Goal: Task Accomplishment & Management: Manage account settings

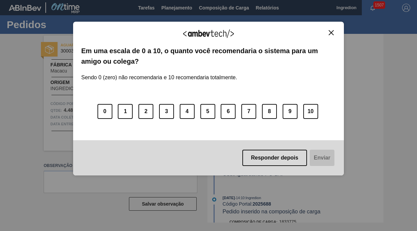
click at [332, 33] on img "Close" at bounding box center [330, 32] width 5 height 5
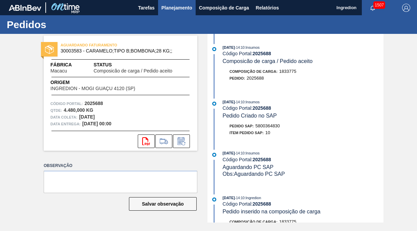
click at [174, 8] on span "Planejamento" at bounding box center [176, 8] width 31 height 8
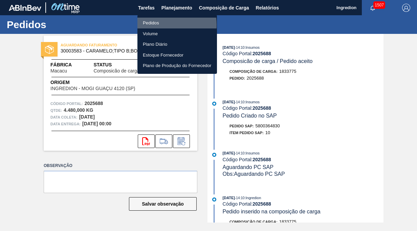
click at [156, 25] on li "Pedidos" at bounding box center [176, 23] width 79 height 11
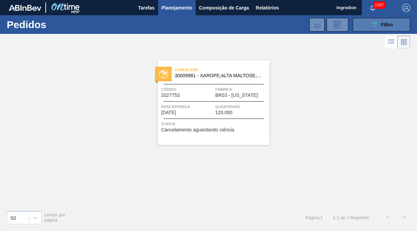
click at [372, 24] on icon at bounding box center [374, 25] width 5 height 6
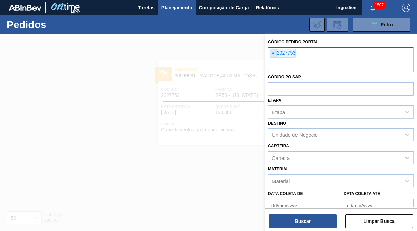
click at [272, 53] on span "×" at bounding box center [273, 53] width 6 height 8
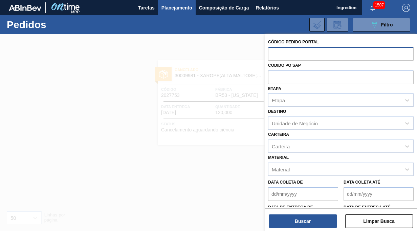
click at [289, 51] on input "text" at bounding box center [340, 53] width 145 height 13
paste input "919600"
type input "919600"
drag, startPoint x: 289, startPoint y: 51, endPoint x: 282, endPoint y: 53, distance: 6.6
click at [282, 53] on input "919600" at bounding box center [340, 53] width 145 height 13
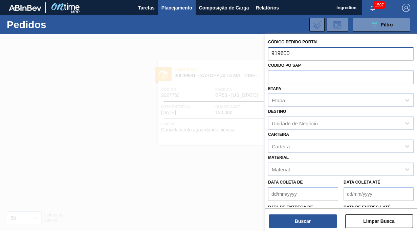
click at [299, 54] on input "919600" at bounding box center [340, 53] width 145 height 13
drag, startPoint x: 280, startPoint y: 55, endPoint x: 267, endPoint y: 55, distance: 13.2
click at [267, 55] on div "Código Pedido Portal 919600 Códido PO SAP Etapa Etapa Destino Unidade de Negóci…" at bounding box center [340, 148] width 152 height 228
paste input "text"
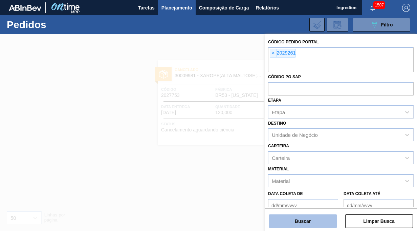
click at [301, 224] on button "Buscar" at bounding box center [303, 221] width 68 height 14
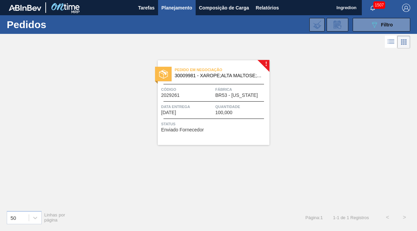
click at [208, 102] on div "Pedido em Negociação 30009981 - XAROPE;ALTA MALTOSE;DESIDRATADO;SACO;25K Código…" at bounding box center [214, 102] width 112 height 85
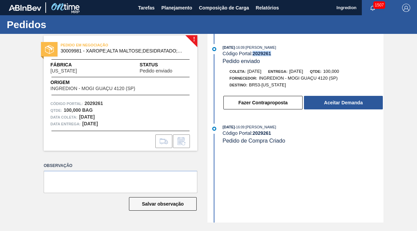
drag, startPoint x: 254, startPoint y: 53, endPoint x: 272, endPoint y: 53, distance: 17.9
click at [272, 53] on div "Código Portal: 2029261" at bounding box center [302, 53] width 161 height 5
copy strong "2029261"
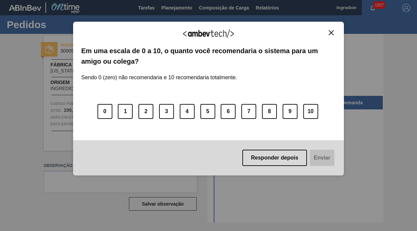
drag, startPoint x: 331, startPoint y: 32, endPoint x: 322, endPoint y: 32, distance: 9.8
click at [331, 32] on img "Close" at bounding box center [330, 32] width 5 height 5
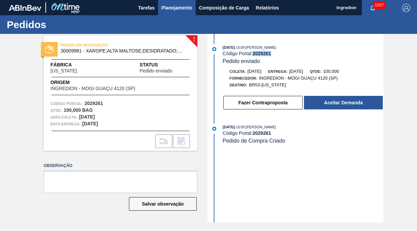
click at [185, 11] on span "Planejamento" at bounding box center [176, 8] width 31 height 8
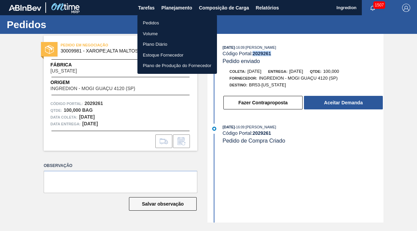
click at [162, 24] on li "Pedidos" at bounding box center [176, 23] width 79 height 11
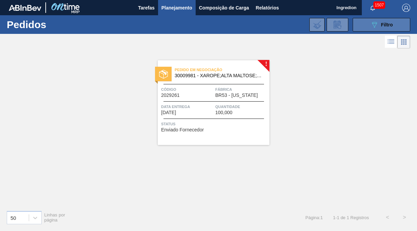
click at [384, 26] on span "Filtro" at bounding box center [387, 24] width 12 height 5
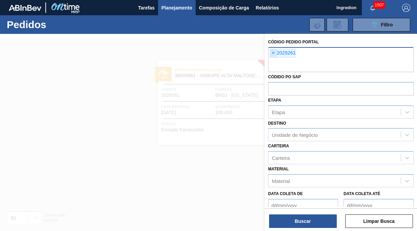
click at [271, 52] on span "×" at bounding box center [273, 53] width 6 height 8
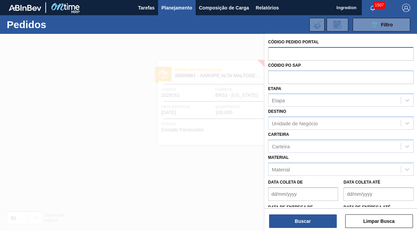
paste input "2023228"
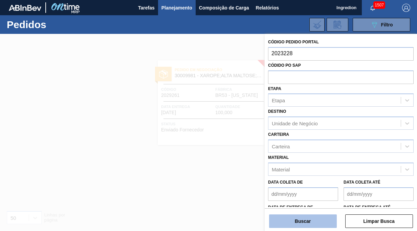
type input "2023228"
click at [309, 222] on button "Buscar" at bounding box center [303, 221] width 68 height 14
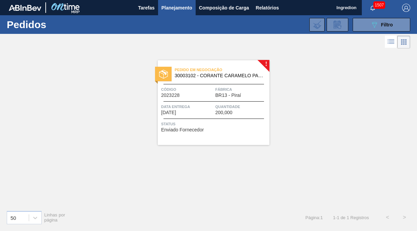
click at [219, 109] on span "Quantidade" at bounding box center [241, 106] width 52 height 7
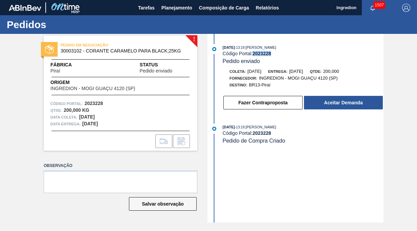
drag, startPoint x: 255, startPoint y: 54, endPoint x: 271, endPoint y: 54, distance: 16.9
click at [271, 54] on strong "2023228" at bounding box center [261, 53] width 19 height 5
copy strong "2023228"
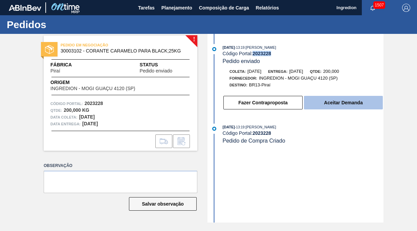
click at [335, 103] on button "Aceitar Demanda" at bounding box center [343, 103] width 79 height 14
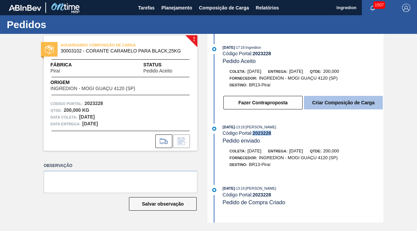
click at [342, 104] on button "Criar Composição de Carga" at bounding box center [343, 103] width 79 height 14
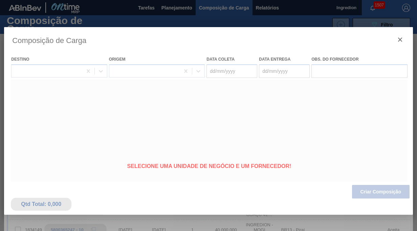
type coleta "[DATE]"
type entrega "[DATE]"
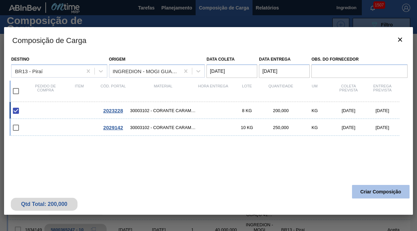
click at [368, 190] on button "Criar Composição" at bounding box center [380, 192] width 57 height 14
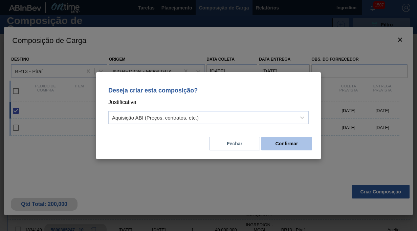
click at [290, 143] on button "Confirmar" at bounding box center [286, 144] width 51 height 14
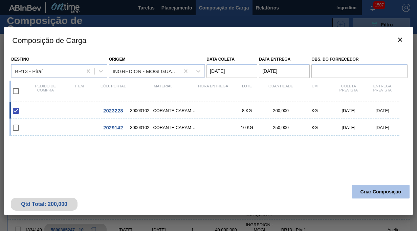
click at [386, 195] on button "Criar Composição" at bounding box center [380, 192] width 57 height 14
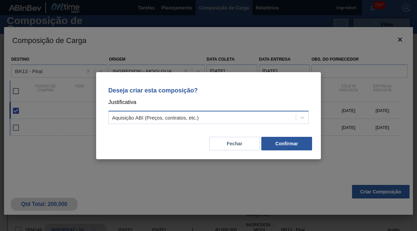
click at [210, 118] on div "Aquisição ABI (Preços, contratos, etc.)" at bounding box center [202, 117] width 187 height 10
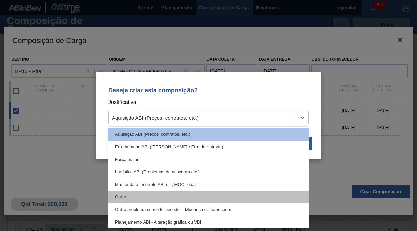
click at [159, 193] on div "Outro" at bounding box center [208, 196] width 200 height 13
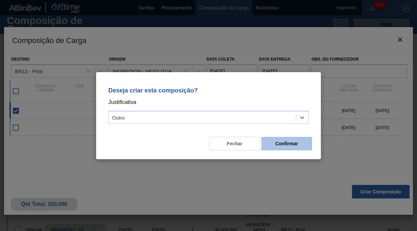
click at [294, 145] on button "Confirmar" at bounding box center [286, 144] width 51 height 14
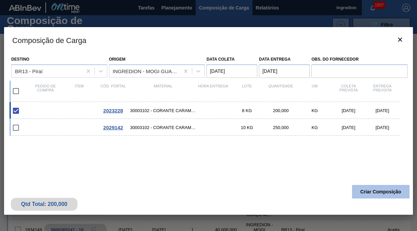
click at [382, 189] on button "Criar Composição" at bounding box center [380, 192] width 57 height 14
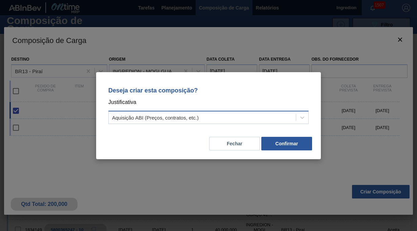
click at [185, 117] on div "Aquisição ABI (Preços, contratos, etc.)" at bounding box center [155, 117] width 87 height 6
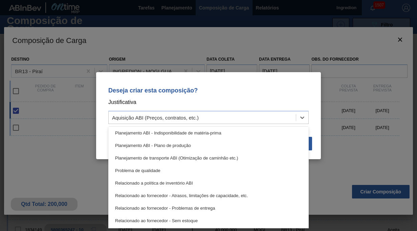
scroll to position [126, 0]
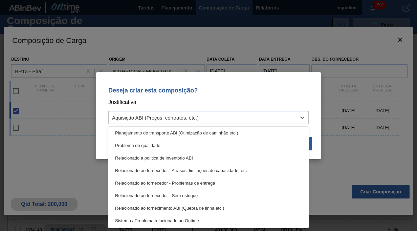
click at [149, 195] on div "Relacionado ao fornecedor - Sem estoque" at bounding box center [208, 195] width 200 height 13
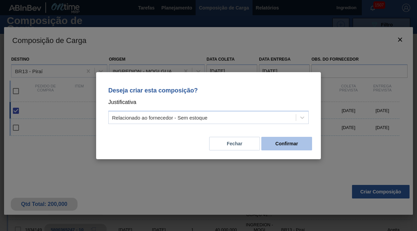
click at [283, 144] on button "Confirmar" at bounding box center [286, 144] width 51 height 14
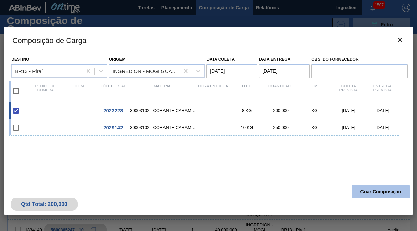
click at [388, 191] on button "Criar Composição" at bounding box center [380, 192] width 57 height 14
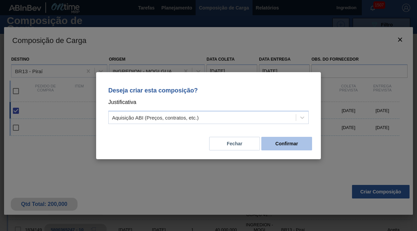
click at [291, 143] on button "Confirmar" at bounding box center [286, 144] width 51 height 14
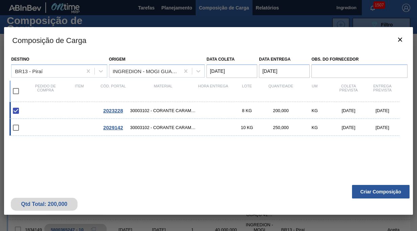
click at [19, 126] on input "checkbox" at bounding box center [16, 127] width 14 height 14
click at [17, 127] on input "checkbox" at bounding box center [16, 127] width 14 height 14
checkbox input "false"
click at [18, 115] on input "checkbox" at bounding box center [16, 110] width 14 height 14
click at [17, 109] on input "checkbox" at bounding box center [16, 110] width 14 height 14
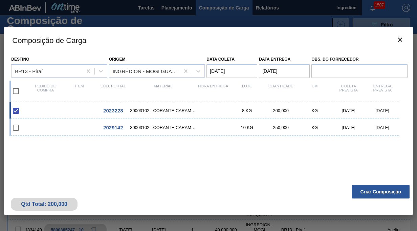
checkbox input "true"
click at [17, 91] on input "checkbox" at bounding box center [16, 91] width 14 height 14
checkbox input "true"
click at [17, 91] on input "checkbox" at bounding box center [16, 91] width 14 height 14
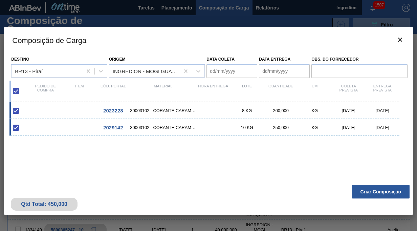
checkbox input "false"
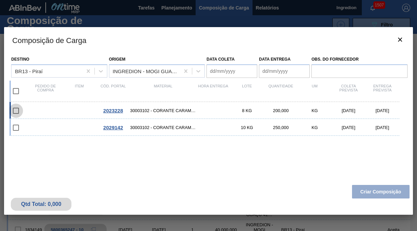
click at [17, 109] on input "checkbox" at bounding box center [16, 110] width 14 height 14
click at [18, 112] on input "checkbox" at bounding box center [16, 110] width 14 height 14
click at [16, 112] on input "checkbox" at bounding box center [16, 110] width 14 height 14
checkbox input "false"
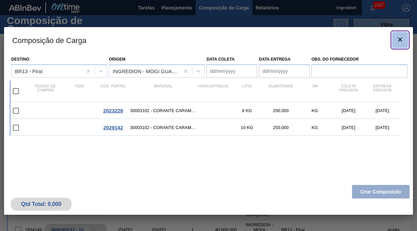
click at [397, 41] on icon "botão de ícone" at bounding box center [400, 39] width 8 height 8
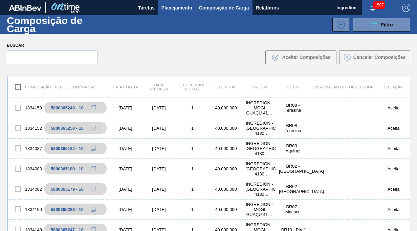
click at [170, 6] on span "Planejamento" at bounding box center [176, 8] width 31 height 8
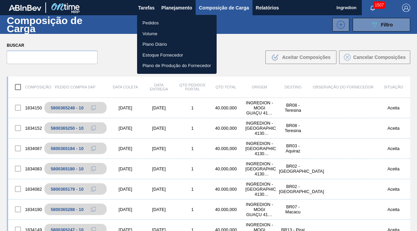
click at [164, 21] on li "Pedidos" at bounding box center [176, 23] width 79 height 11
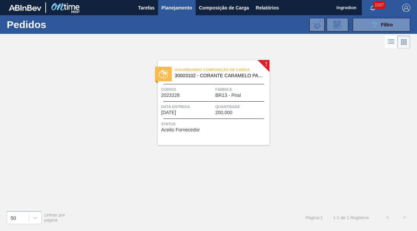
click at [192, 88] on span "Código" at bounding box center [187, 89] width 52 height 7
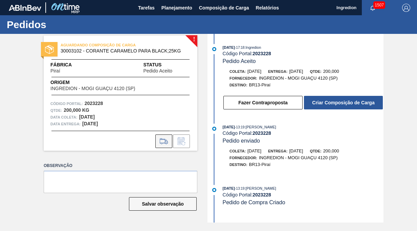
click at [160, 141] on icon at bounding box center [163, 141] width 11 height 8
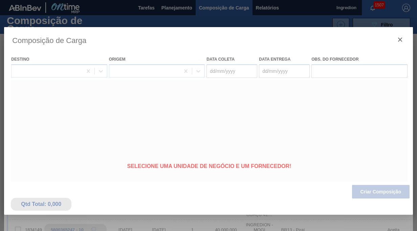
type coleta "[DATE]"
type entrega "[DATE]"
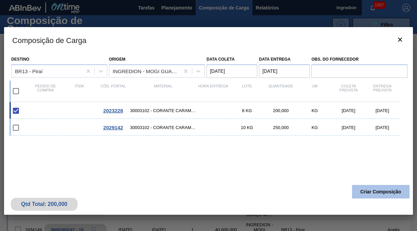
click at [375, 195] on button "Criar Composição" at bounding box center [380, 192] width 57 height 14
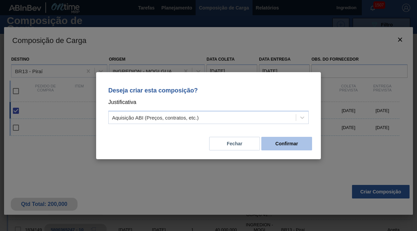
click at [306, 139] on button "Confirmar" at bounding box center [286, 144] width 51 height 14
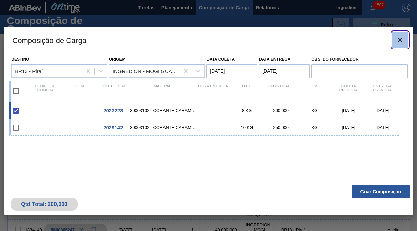
click at [398, 40] on icon "botão de ícone" at bounding box center [400, 39] width 8 height 8
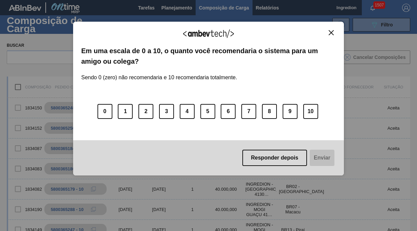
click at [327, 32] on button "Close" at bounding box center [330, 33] width 9 height 6
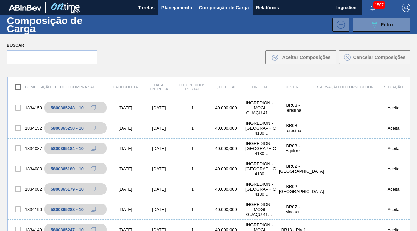
click at [170, 8] on span "Planejamento" at bounding box center [176, 8] width 31 height 8
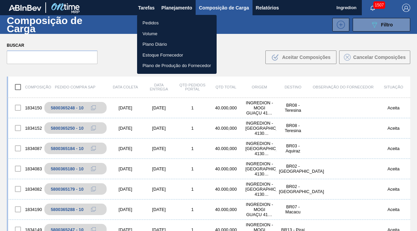
click at [164, 26] on li "Pedidos" at bounding box center [176, 23] width 79 height 11
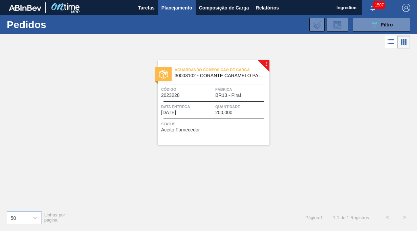
click at [188, 106] on span "Data entrega" at bounding box center [187, 106] width 52 height 7
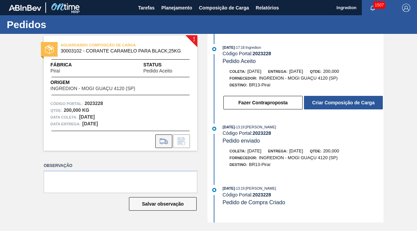
click at [164, 140] on icon at bounding box center [163, 141] width 11 height 8
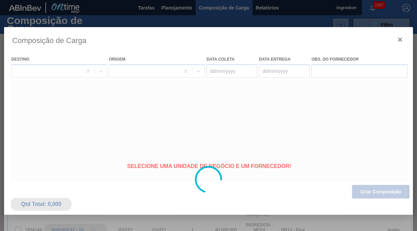
type coleta "[DATE]"
type entrega "[DATE]"
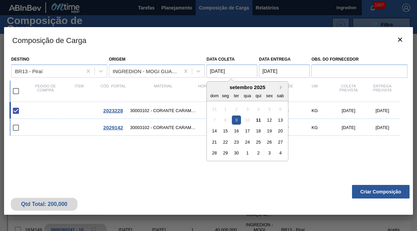
click at [248, 70] on coleta "[DATE]" at bounding box center [231, 71] width 51 height 14
click at [228, 129] on div "15" at bounding box center [225, 130] width 9 height 9
type coleta "[DATE]"
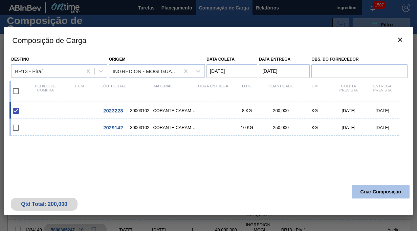
click at [392, 193] on button "Criar Composição" at bounding box center [380, 192] width 57 height 14
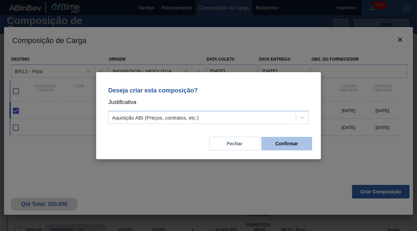
click at [292, 141] on button "Confirmar" at bounding box center [286, 144] width 51 height 14
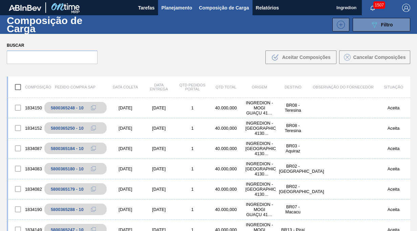
click at [172, 7] on span "Planejamento" at bounding box center [176, 8] width 31 height 8
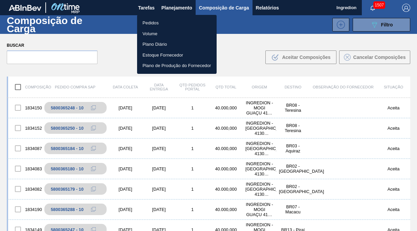
click at [159, 23] on li "Pedidos" at bounding box center [176, 23] width 79 height 11
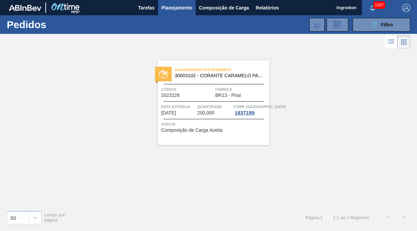
click at [213, 100] on div "Aguardando Faturamento 30003102 - CORANTE CARAMELO PARA BLACK;25KG Código 20232…" at bounding box center [214, 102] width 112 height 85
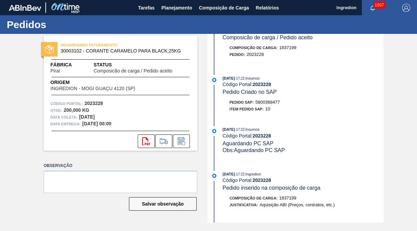
scroll to position [34, 0]
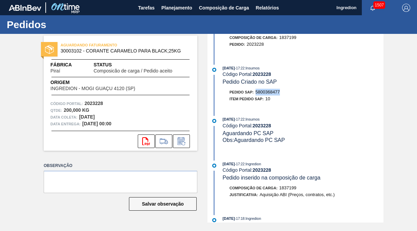
drag, startPoint x: 256, startPoint y: 92, endPoint x: 281, endPoint y: 94, distance: 25.1
click at [281, 94] on div "Pedido SAP: 5800368477" at bounding box center [302, 92] width 161 height 7
copy span "5800368477"
click at [270, 95] on div "Pedido SAP: 5800368477" at bounding box center [254, 92] width 50 height 7
drag, startPoint x: 257, startPoint y: 92, endPoint x: 285, endPoint y: 92, distance: 27.4
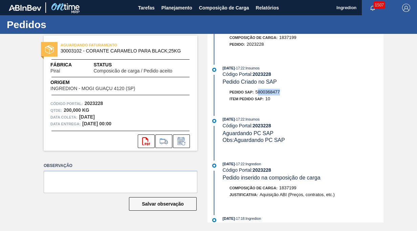
click at [285, 92] on div "Pedido SAP: 5800368477" at bounding box center [302, 92] width 161 height 7
click at [283, 94] on div "Pedido SAP: 5800368477" at bounding box center [302, 92] width 161 height 7
copy span "5800368477"
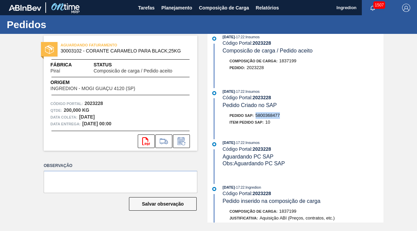
scroll to position [0, 0]
